Goal: Check status: Check status

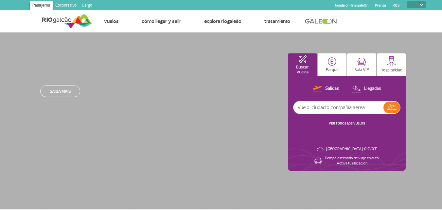
select select
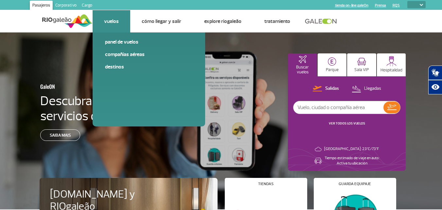
click at [116, 22] on link "Vuelos" at bounding box center [111, 21] width 15 height 7
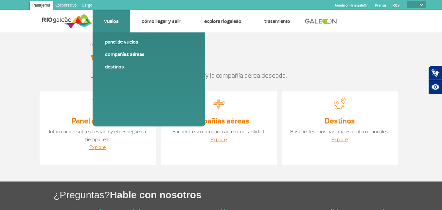
click at [114, 41] on link "Panel de vuelos" at bounding box center [149, 41] width 88 height 7
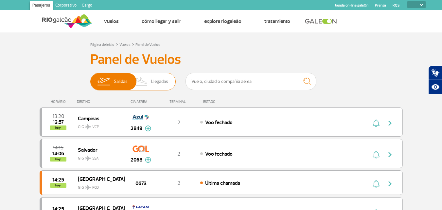
click at [159, 82] on span "Llegadas" at bounding box center [159, 81] width 17 height 17
click at [90, 78] on input "[PERSON_NAME]" at bounding box center [90, 78] width 0 height 0
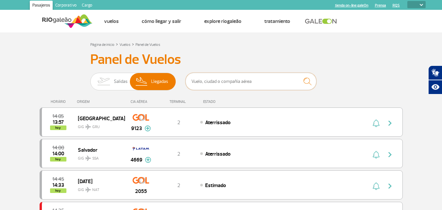
click at [204, 78] on input "text" at bounding box center [251, 81] width 131 height 17
type input "GOL"
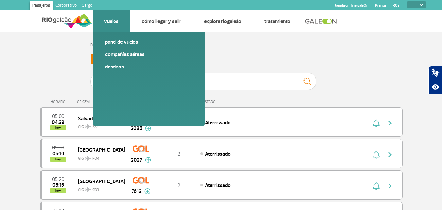
click at [111, 44] on link "Panel de vuelos" at bounding box center [149, 41] width 88 height 7
click at [111, 43] on link "Panel de vuelos" at bounding box center [149, 41] width 88 height 7
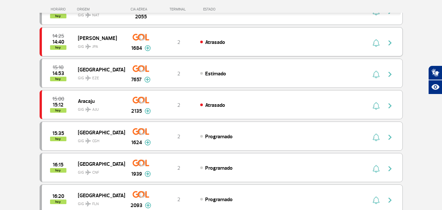
scroll to position [1343, 0]
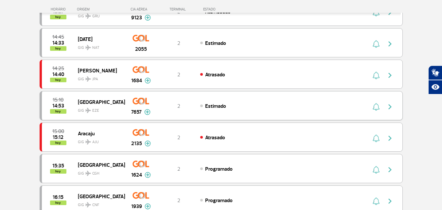
click at [99, 100] on span "[GEOGRAPHIC_DATA]" at bounding box center [99, 102] width 42 height 9
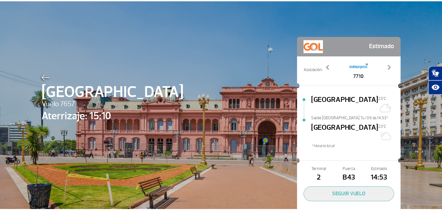
scroll to position [19, 0]
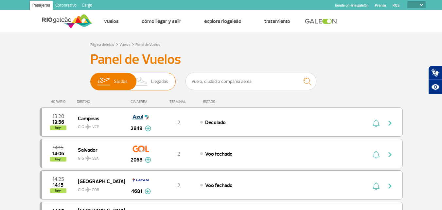
click at [162, 80] on span "Llegadas" at bounding box center [159, 81] width 17 height 17
click at [90, 78] on input "[PERSON_NAME]" at bounding box center [90, 78] width 0 height 0
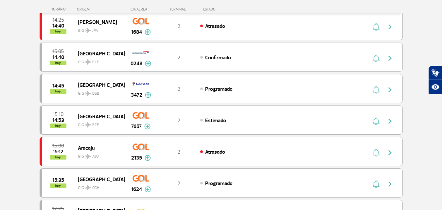
scroll to position [164, 0]
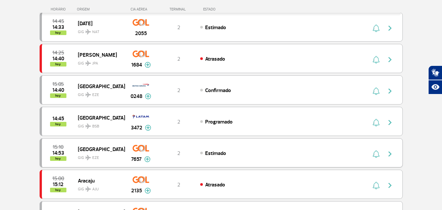
click at [149, 158] on img at bounding box center [147, 159] width 6 height 6
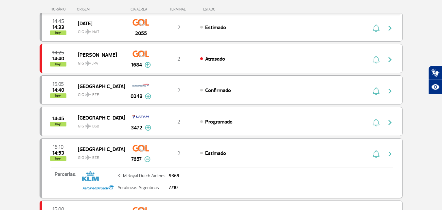
click at [149, 158] on img at bounding box center [147, 159] width 6 height 6
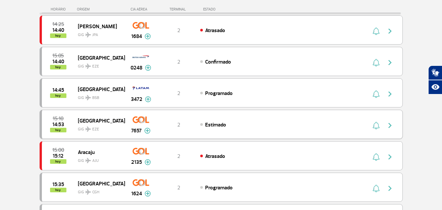
scroll to position [196, 0]
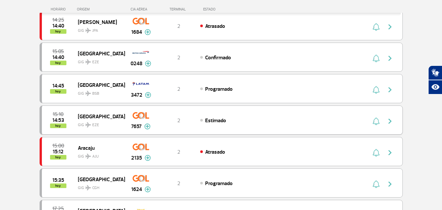
click at [140, 122] on div "7657" at bounding box center [141, 120] width 32 height 21
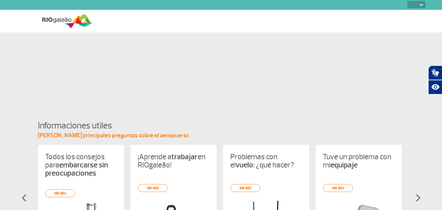
select select
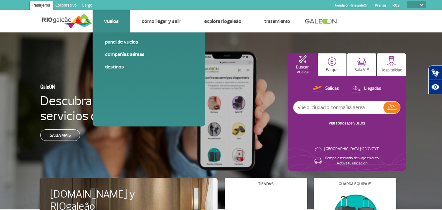
click at [120, 43] on link "Panel de vuelos" at bounding box center [149, 41] width 88 height 7
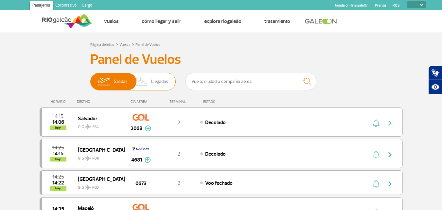
click at [155, 81] on span "Llegadas" at bounding box center [159, 81] width 17 height 17
click at [90, 78] on input "[PERSON_NAME]" at bounding box center [90, 78] width 0 height 0
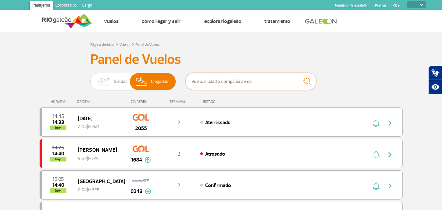
click at [218, 81] on input "text" at bounding box center [251, 81] width 131 height 17
type input "GOL"
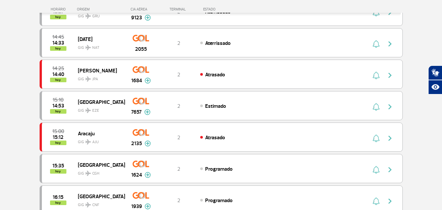
scroll to position [1277, 0]
